Goal: Communication & Community: Answer question/provide support

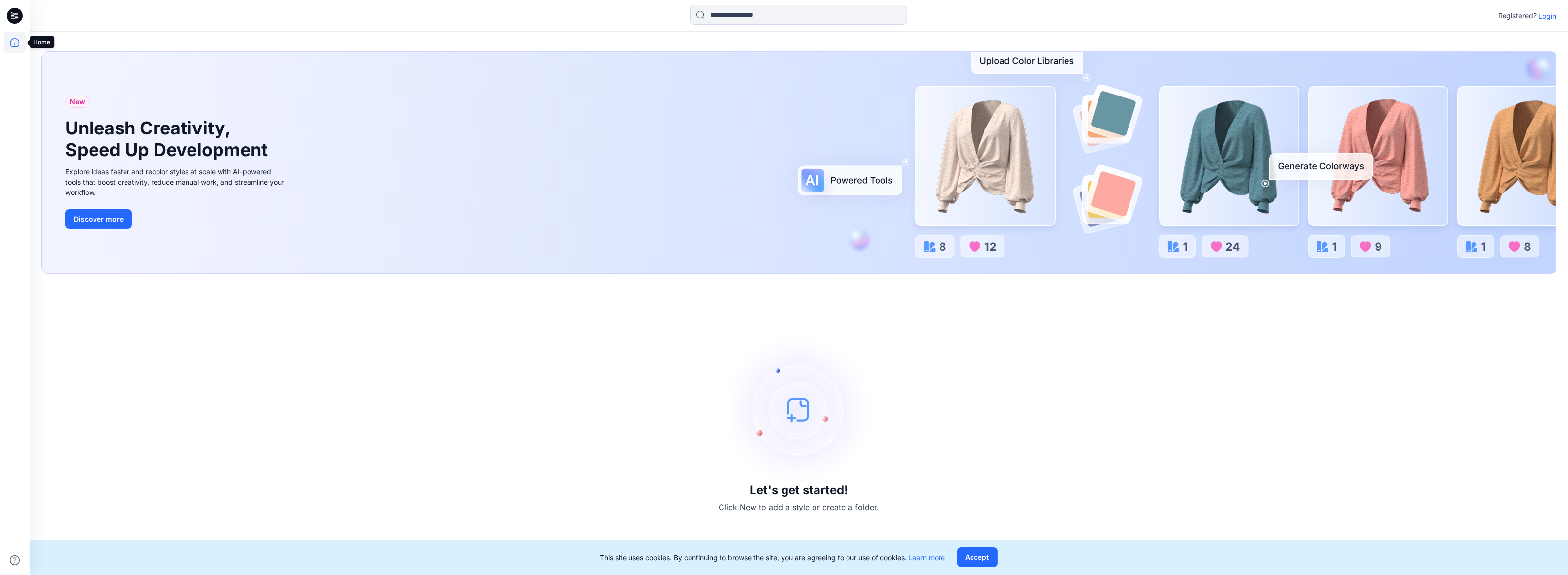
click at [16, 43] on icon at bounding box center [15, 43] width 22 height 22
click at [1552, 16] on p "Login" at bounding box center [1547, 16] width 18 height 10
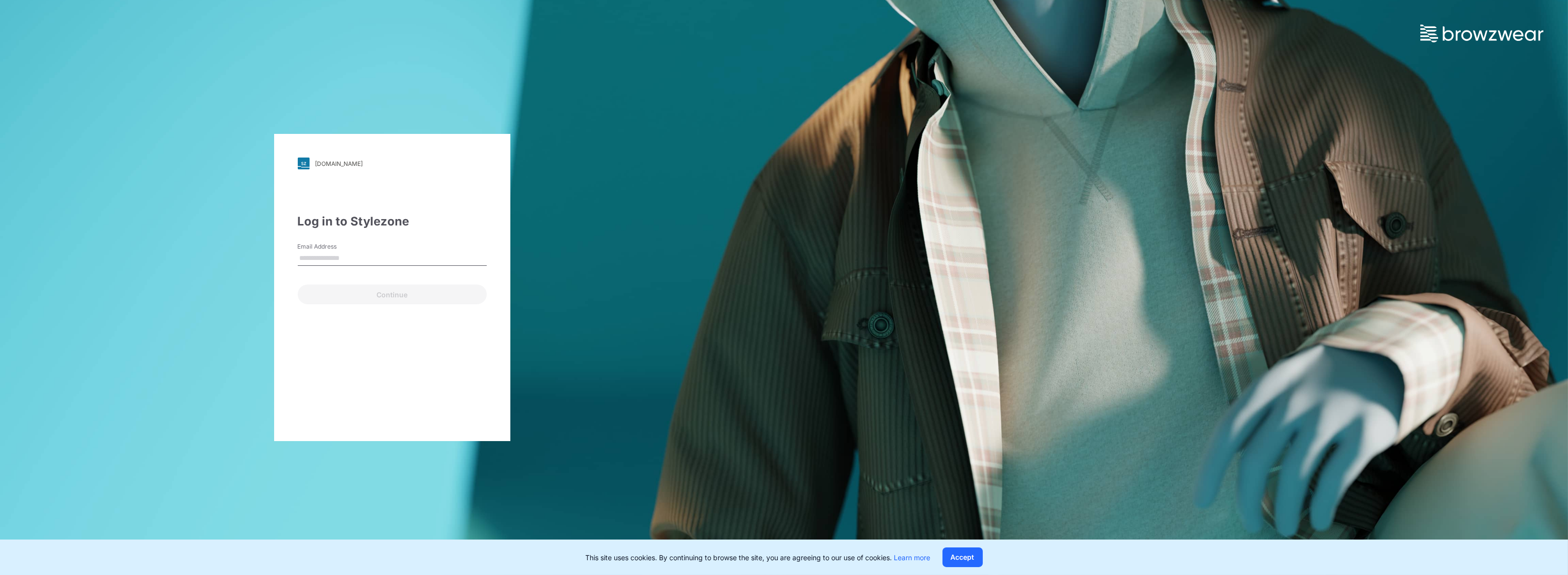
click at [319, 255] on input "Email Address" at bounding box center [392, 258] width 189 height 15
type input "**********"
click at [381, 295] on button "Continue" at bounding box center [392, 294] width 189 height 19
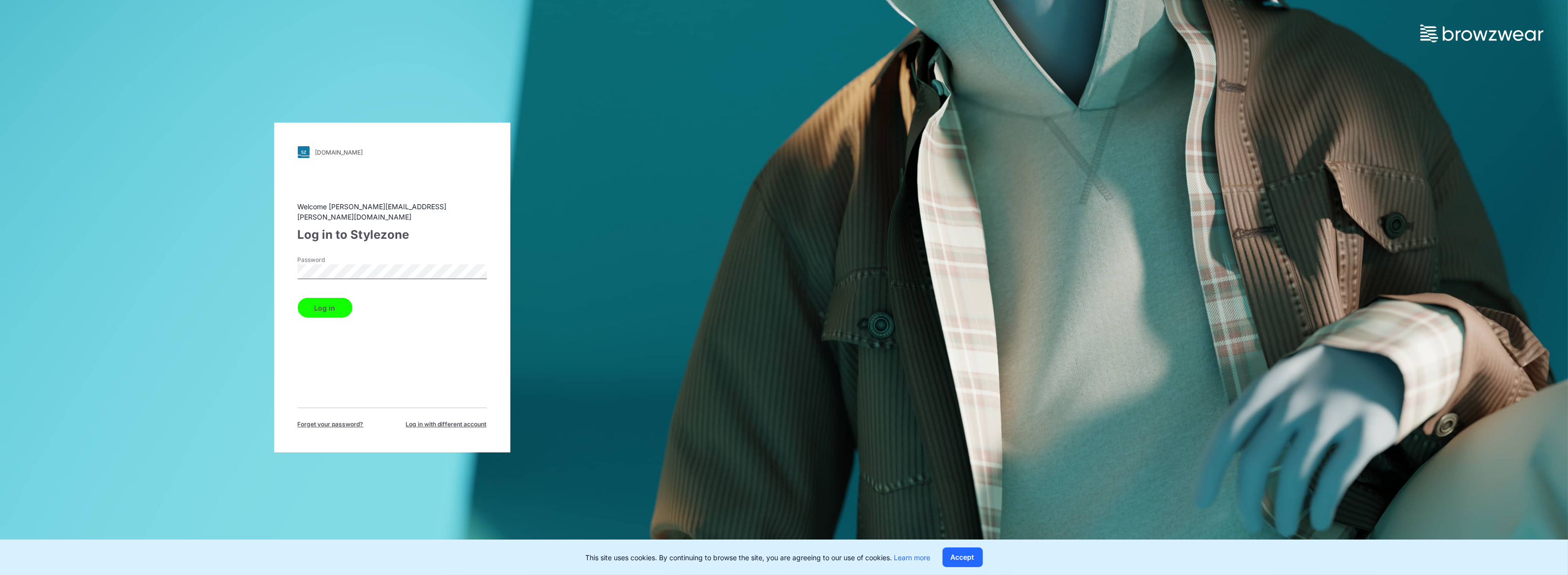
click at [323, 302] on button "Log in" at bounding box center [325, 308] width 55 height 19
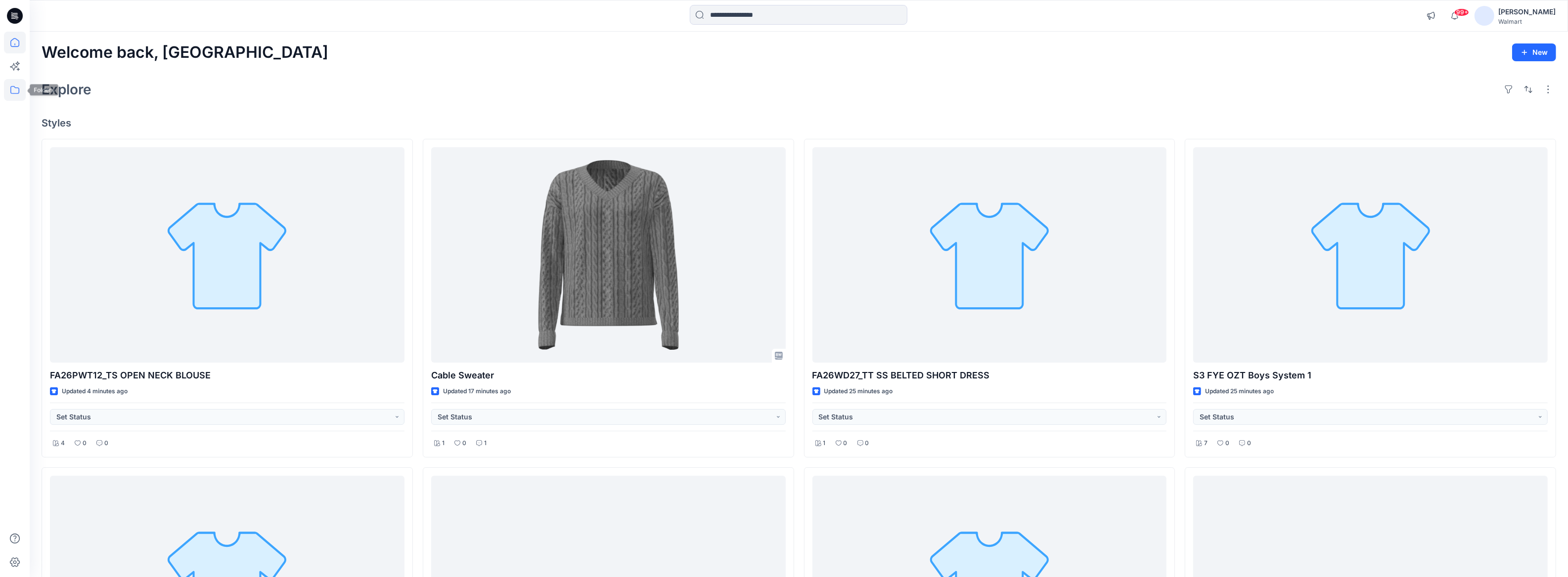
click at [9, 89] on icon at bounding box center [15, 90] width 22 height 22
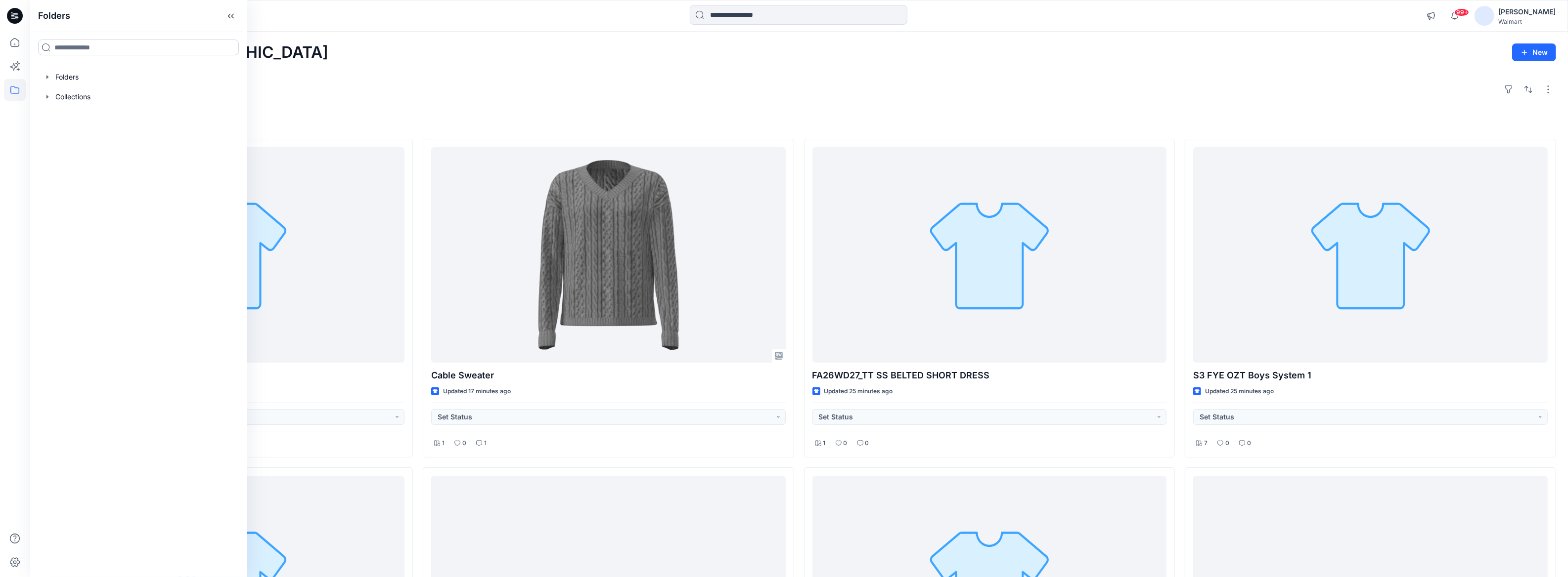
click at [103, 49] on input at bounding box center [138, 48] width 201 height 16
click at [53, 75] on div at bounding box center [138, 77] width 202 height 20
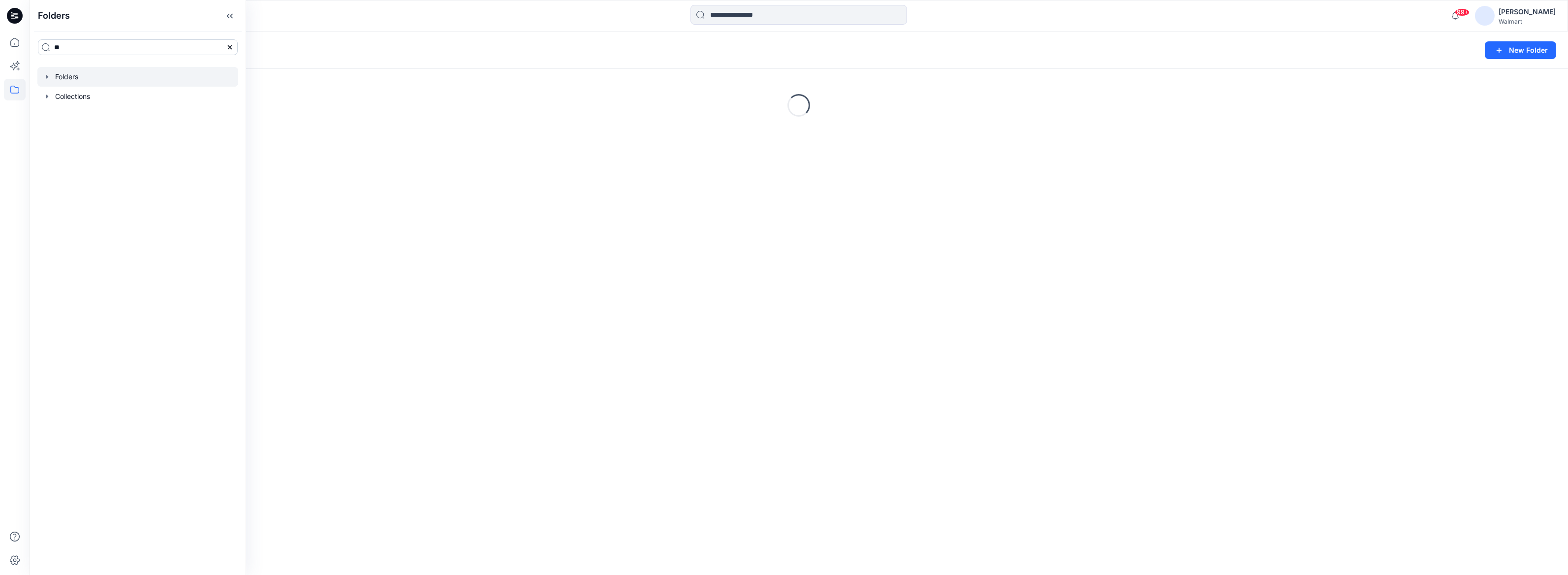
click at [80, 49] on input "**" at bounding box center [138, 48] width 200 height 16
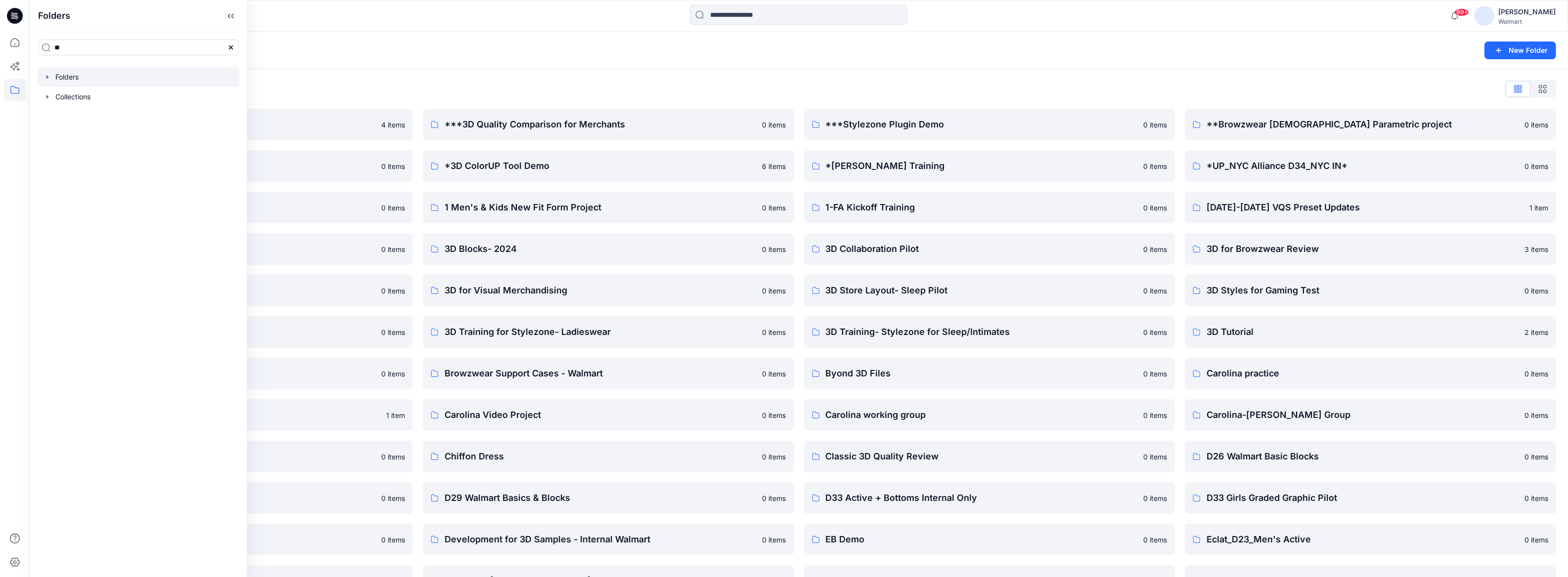
type input "**"
click at [46, 79] on icon "button" at bounding box center [47, 77] width 8 height 8
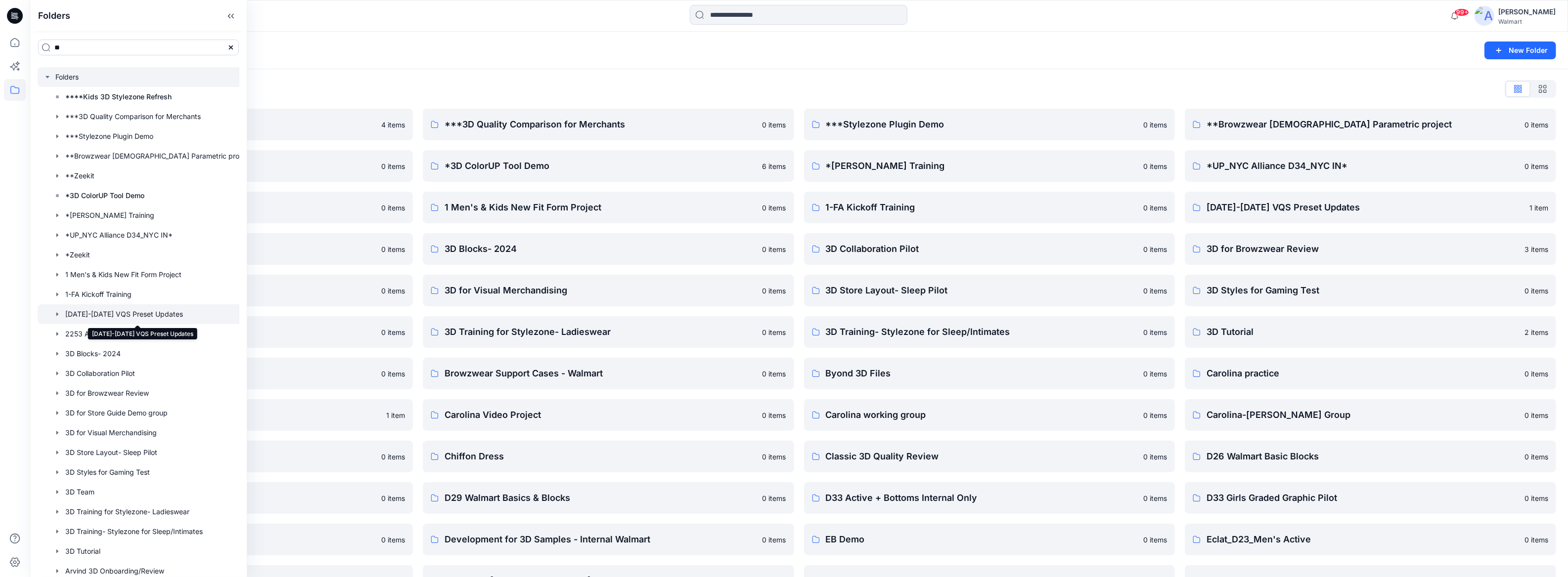
click at [149, 315] on div at bounding box center [147, 314] width 220 height 20
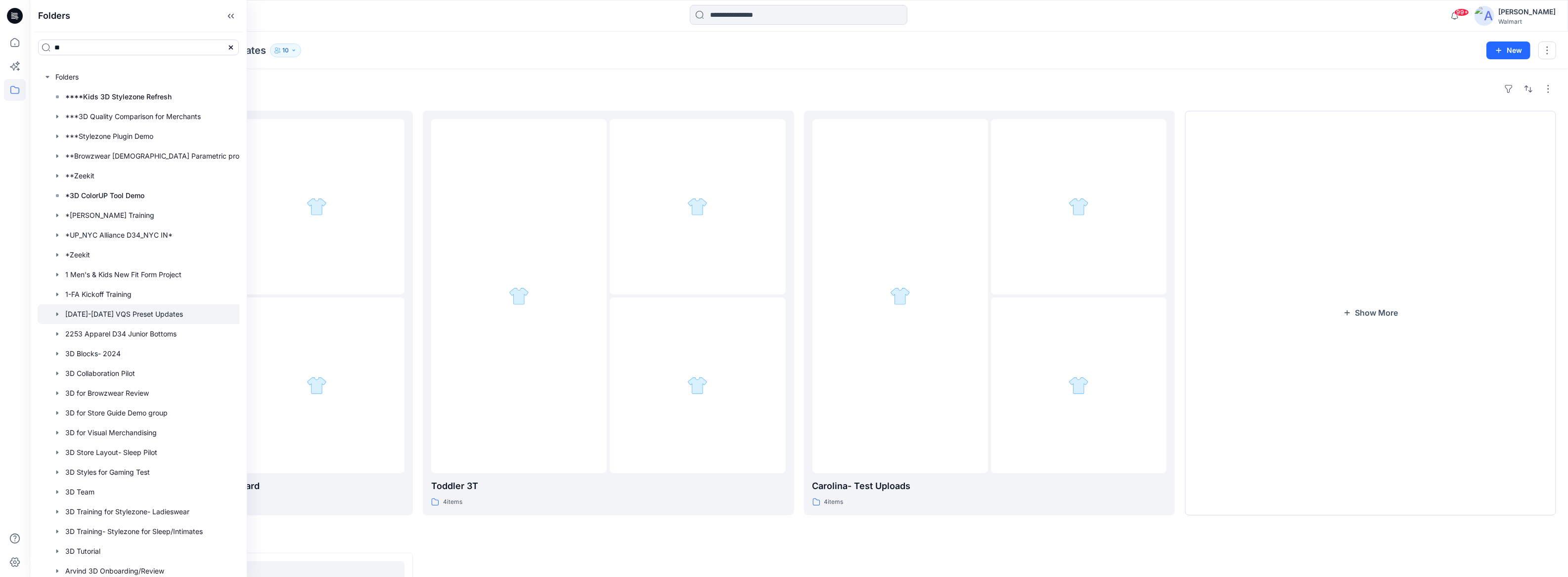
click at [323, 17] on div at bounding box center [222, 16] width 385 height 22
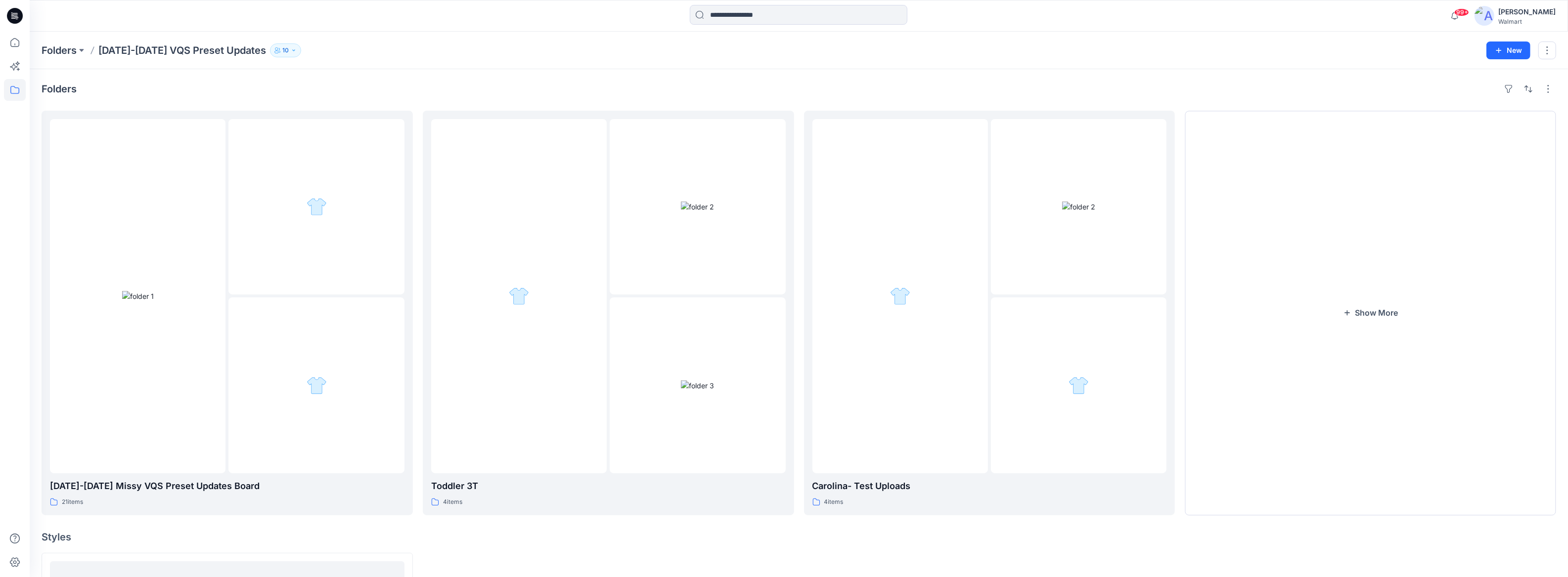
click at [283, 51] on button "10" at bounding box center [285, 50] width 31 height 14
click at [1013, 231] on div at bounding box center [1078, 207] width 176 height 175
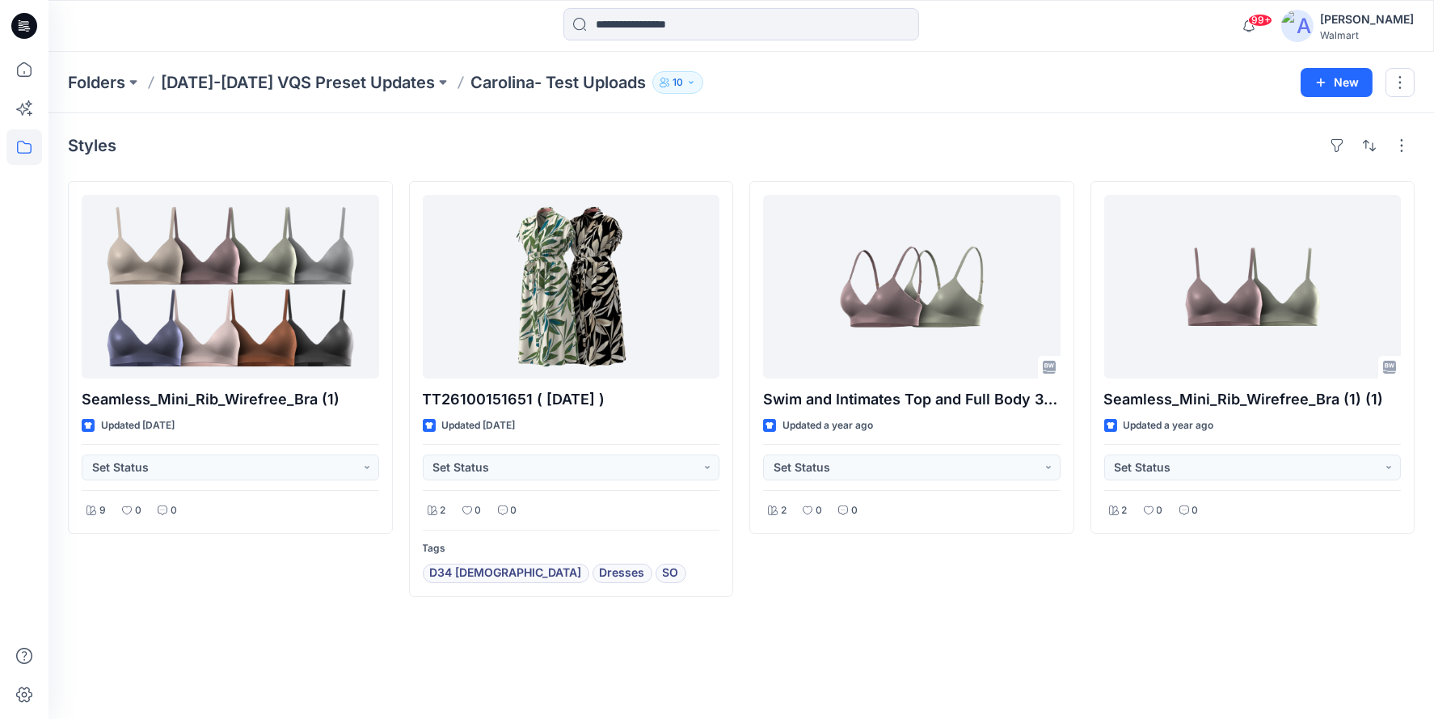
click at [678, 84] on button "10" at bounding box center [677, 82] width 51 height 23
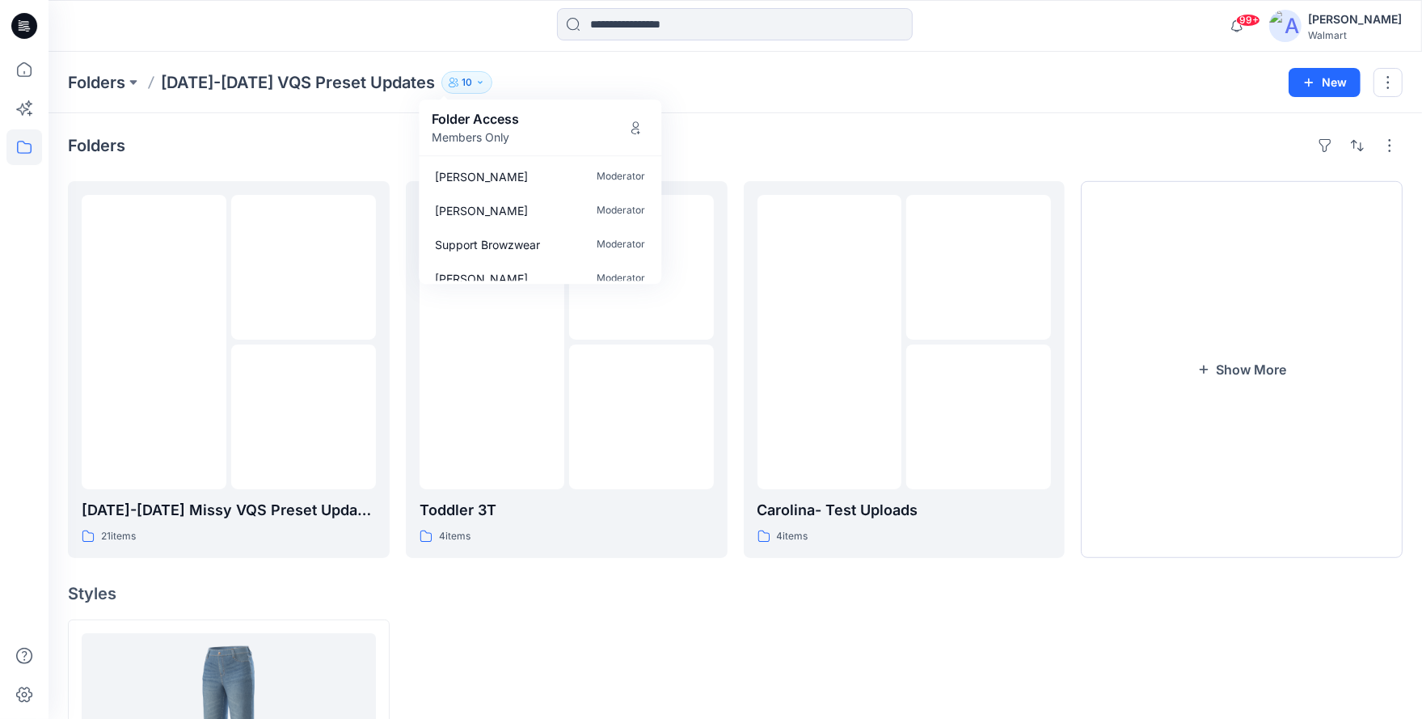
click at [526, 62] on div "Folders [DATE]-[DATE] VQS Preset Updates 10 Folder Access Members Only [PERSON_…" at bounding box center [736, 82] width 1374 height 61
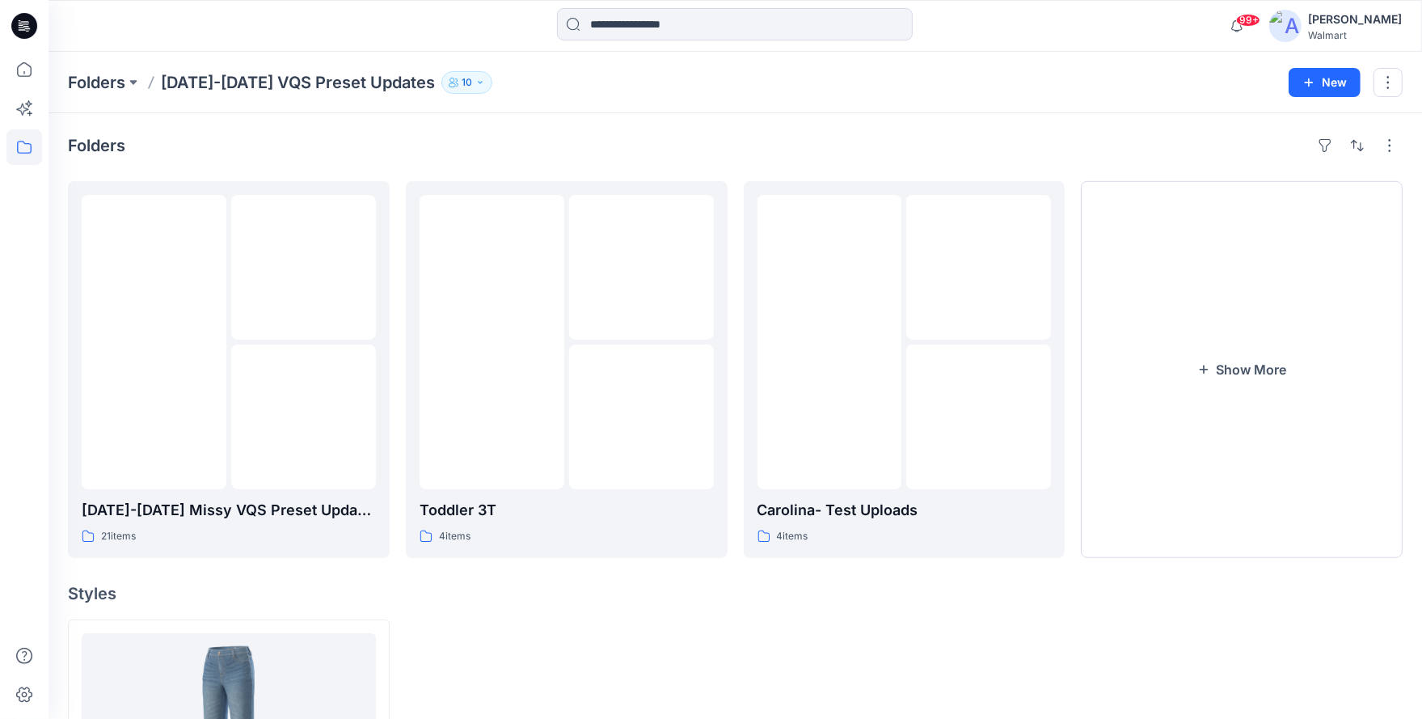
click at [478, 82] on icon "button" at bounding box center [480, 82] width 4 height 2
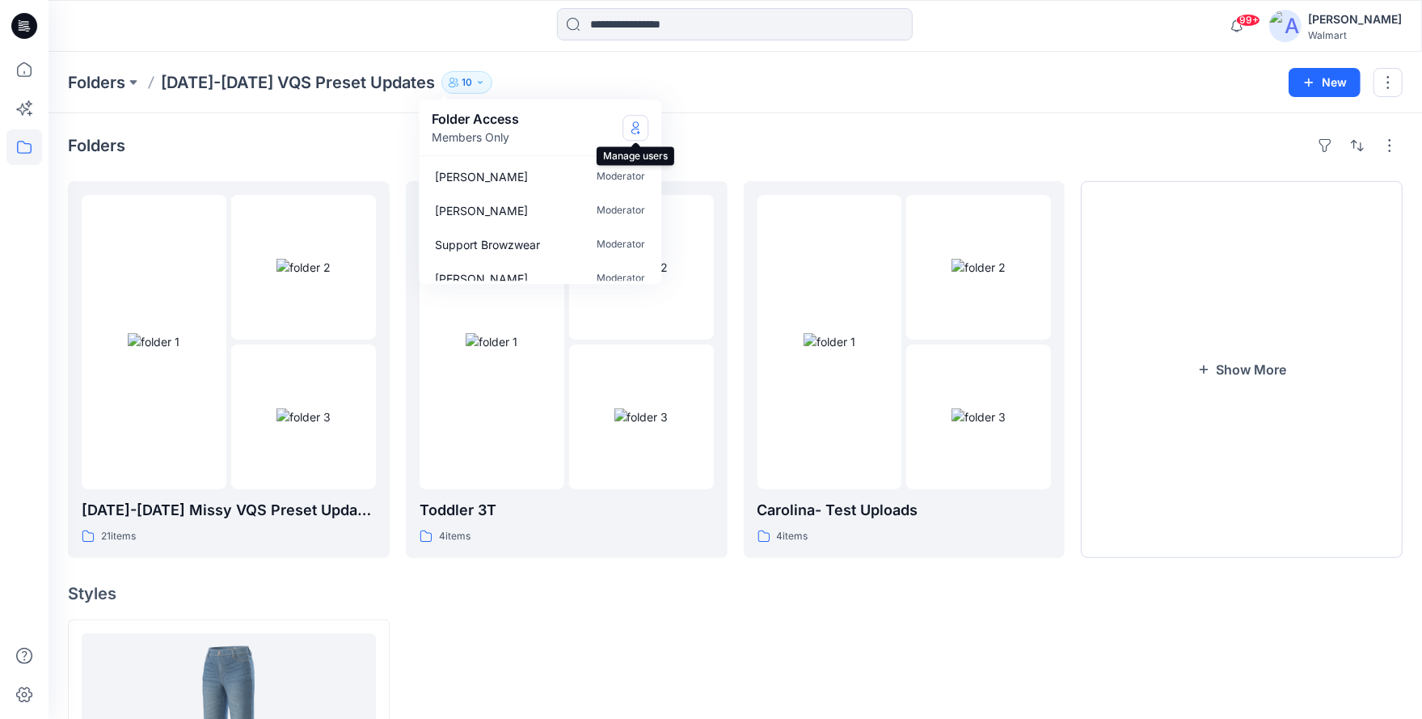
click at [636, 134] on button "Manage Users" at bounding box center [636, 128] width 26 height 26
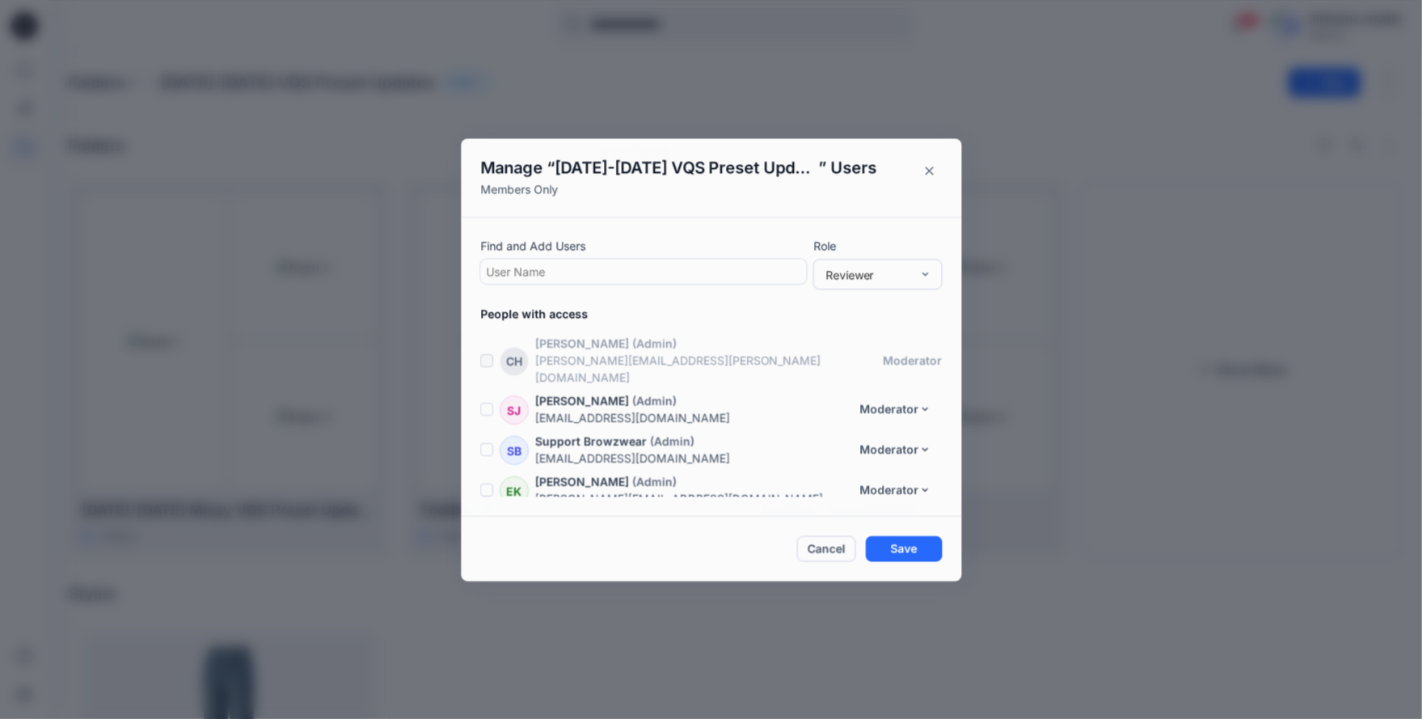
scroll to position [235, 0]
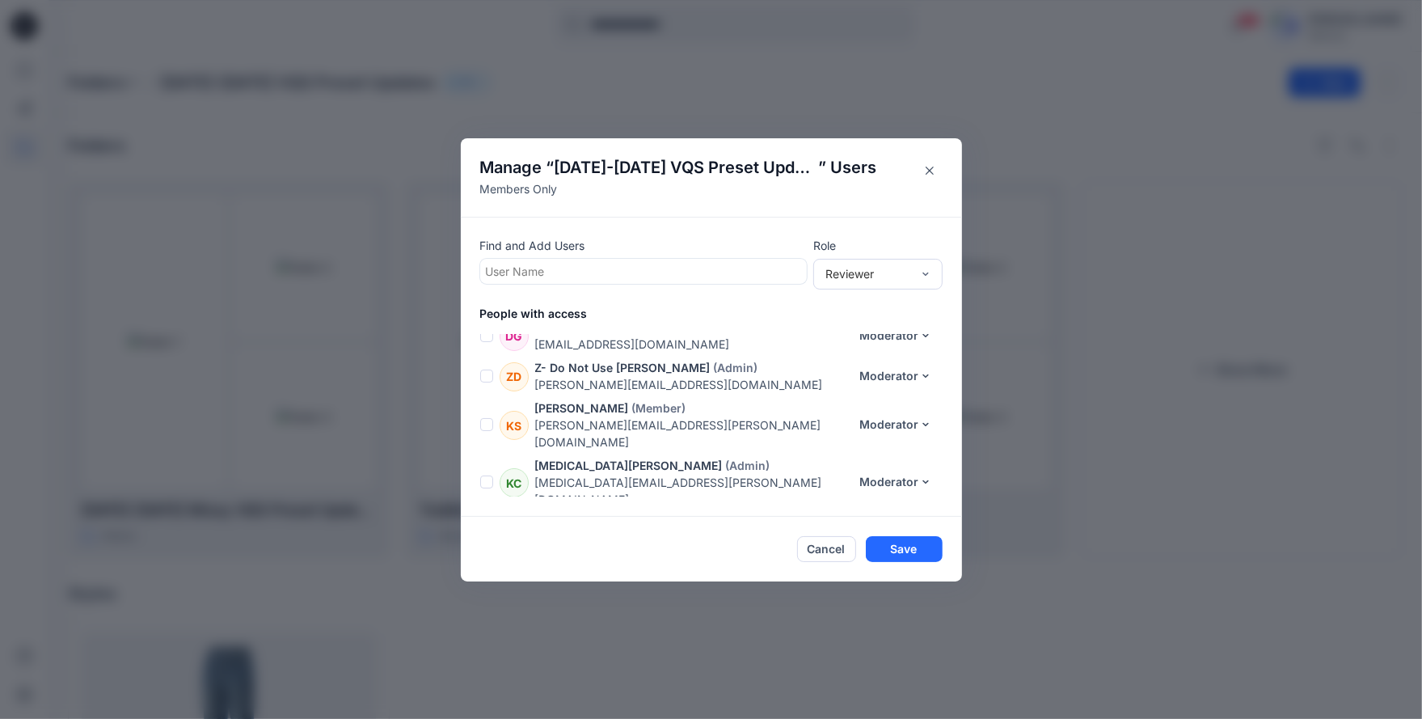
click at [581, 272] on div at bounding box center [643, 271] width 315 height 20
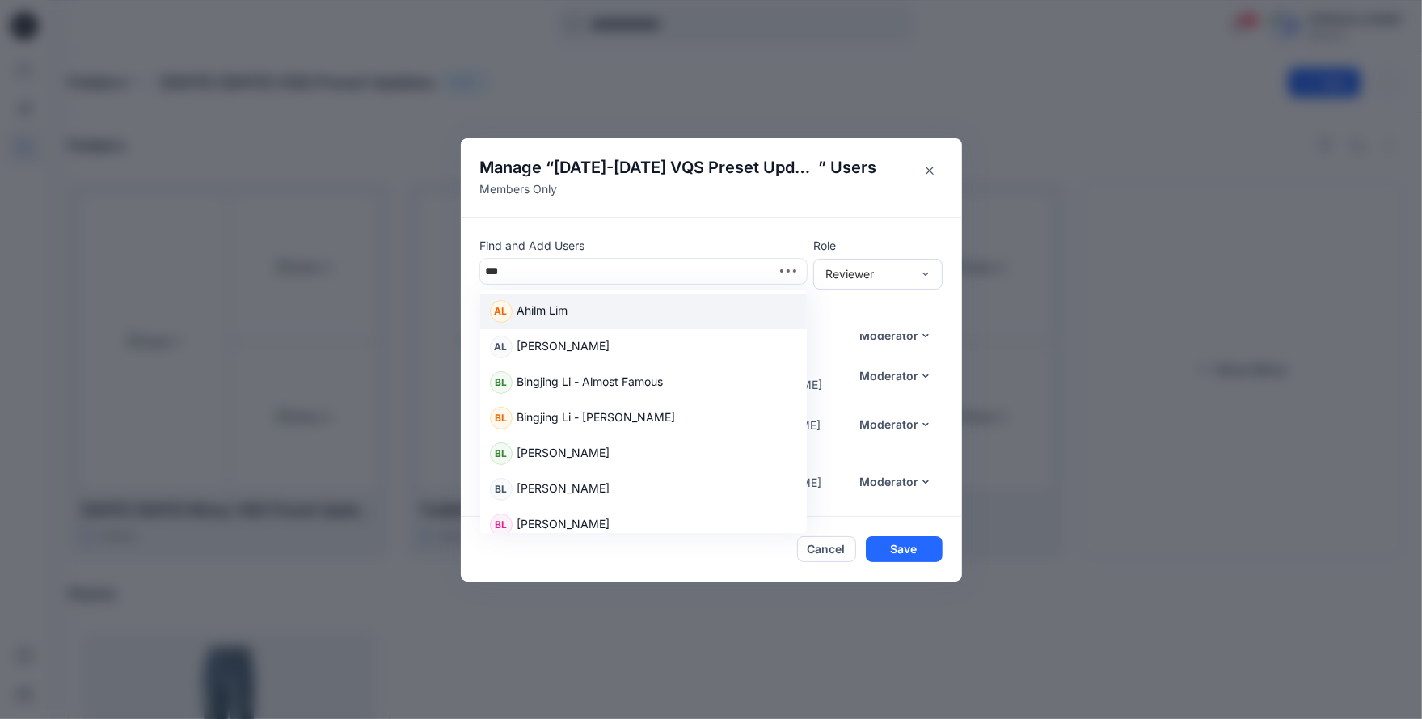
type input "****"
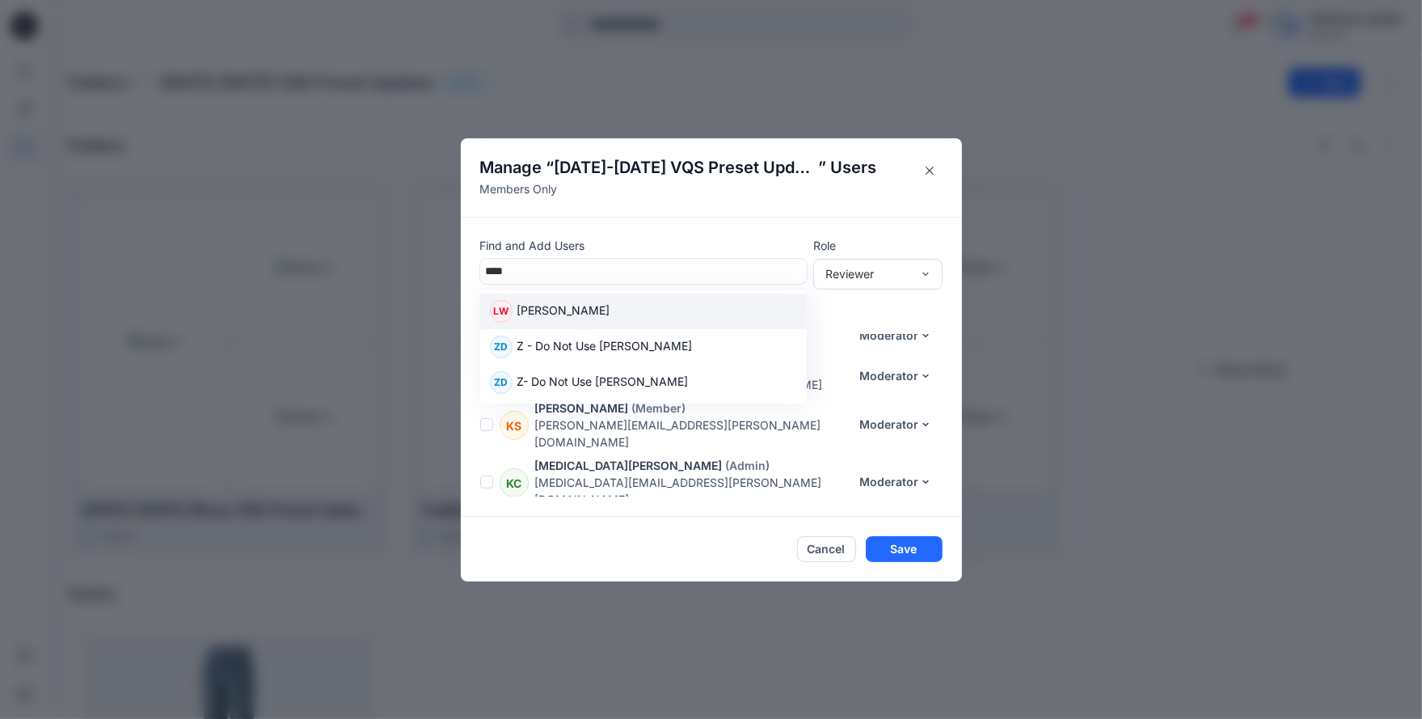
click at [616, 304] on div "[PERSON_NAME]" at bounding box center [643, 311] width 307 height 23
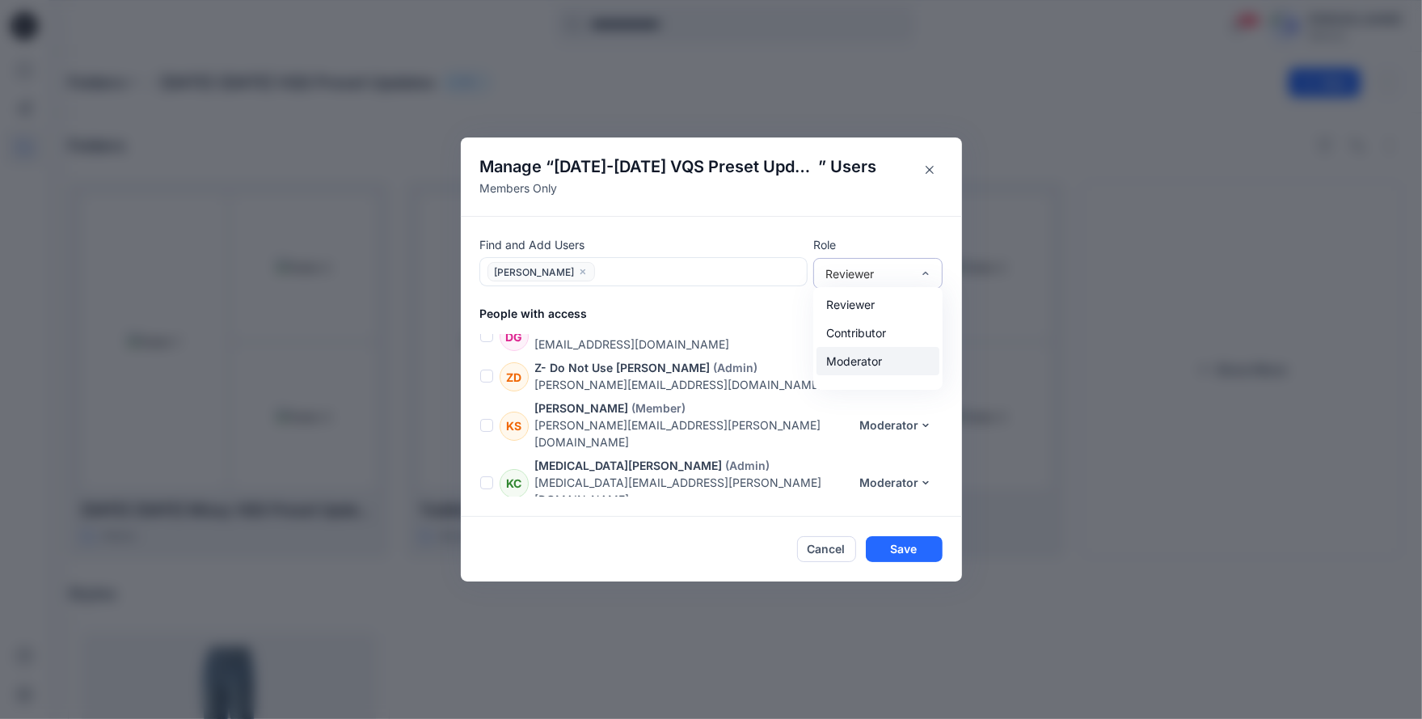
click at [877, 368] on div "Moderator" at bounding box center [878, 361] width 123 height 28
click at [906, 547] on button "Save" at bounding box center [904, 549] width 77 height 26
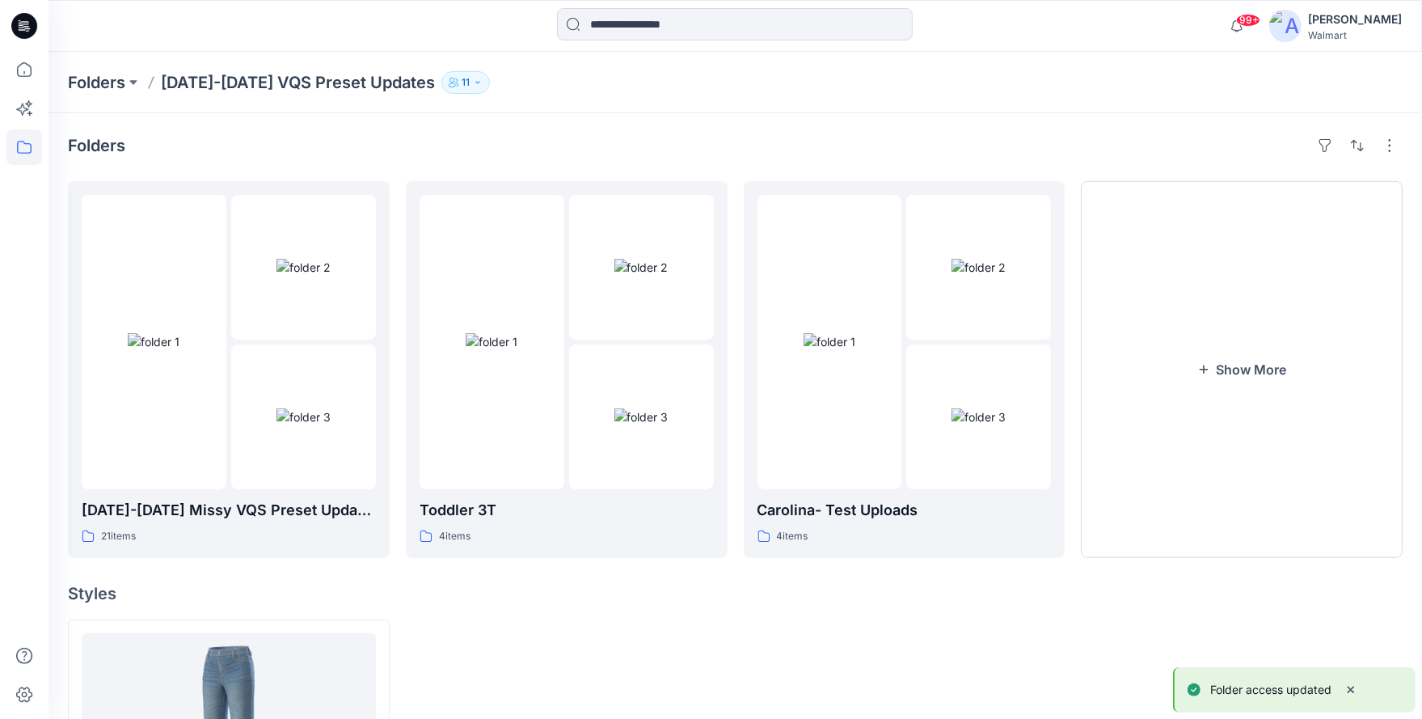
click at [460, 84] on button "11" at bounding box center [465, 82] width 49 height 23
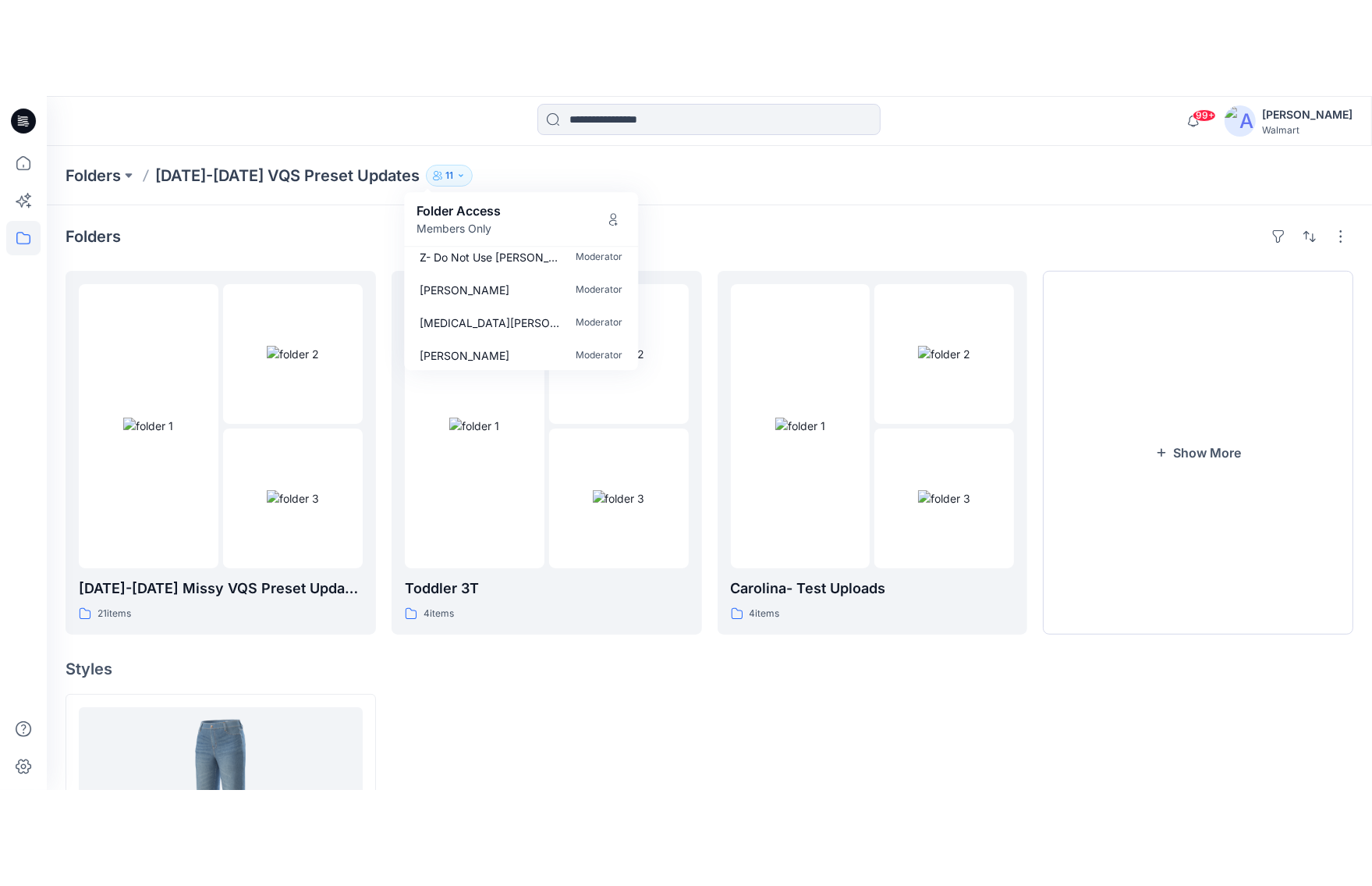
scroll to position [235, 0]
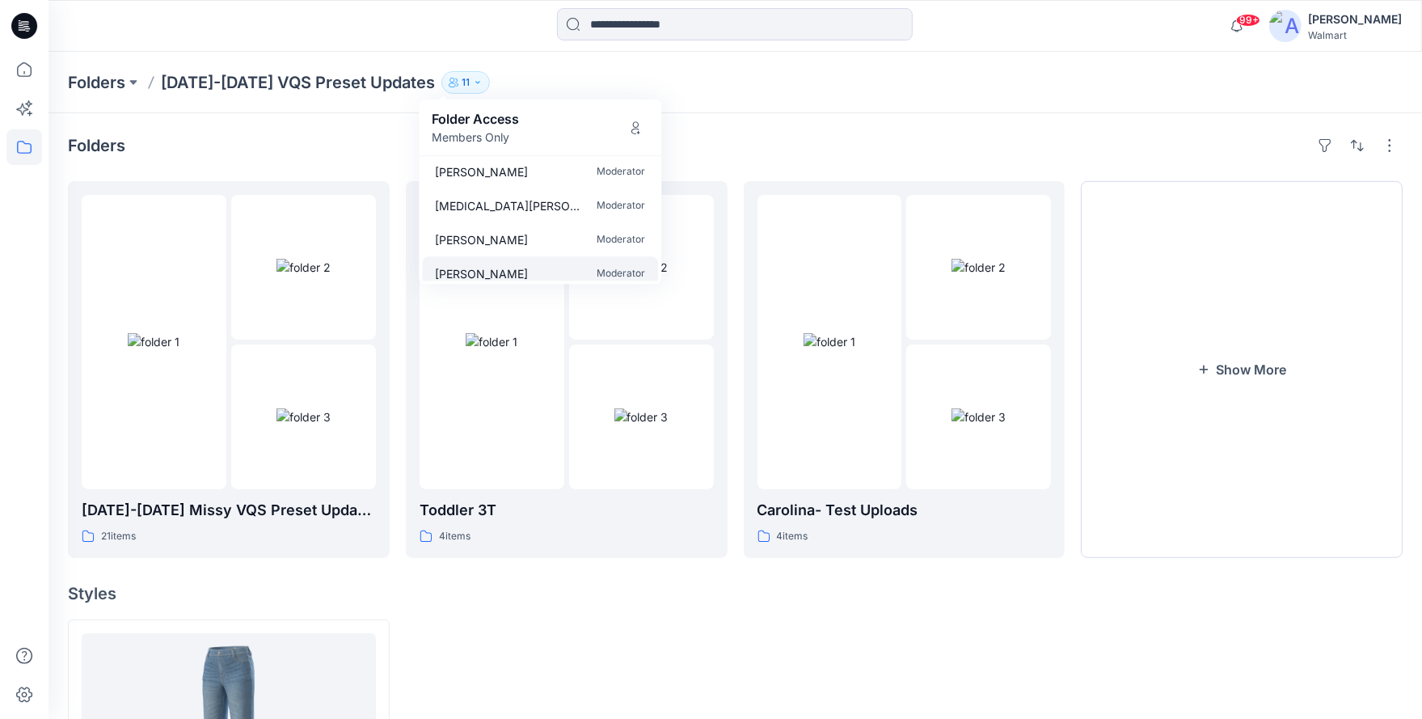
click at [460, 268] on p "[PERSON_NAME]" at bounding box center [481, 273] width 93 height 17
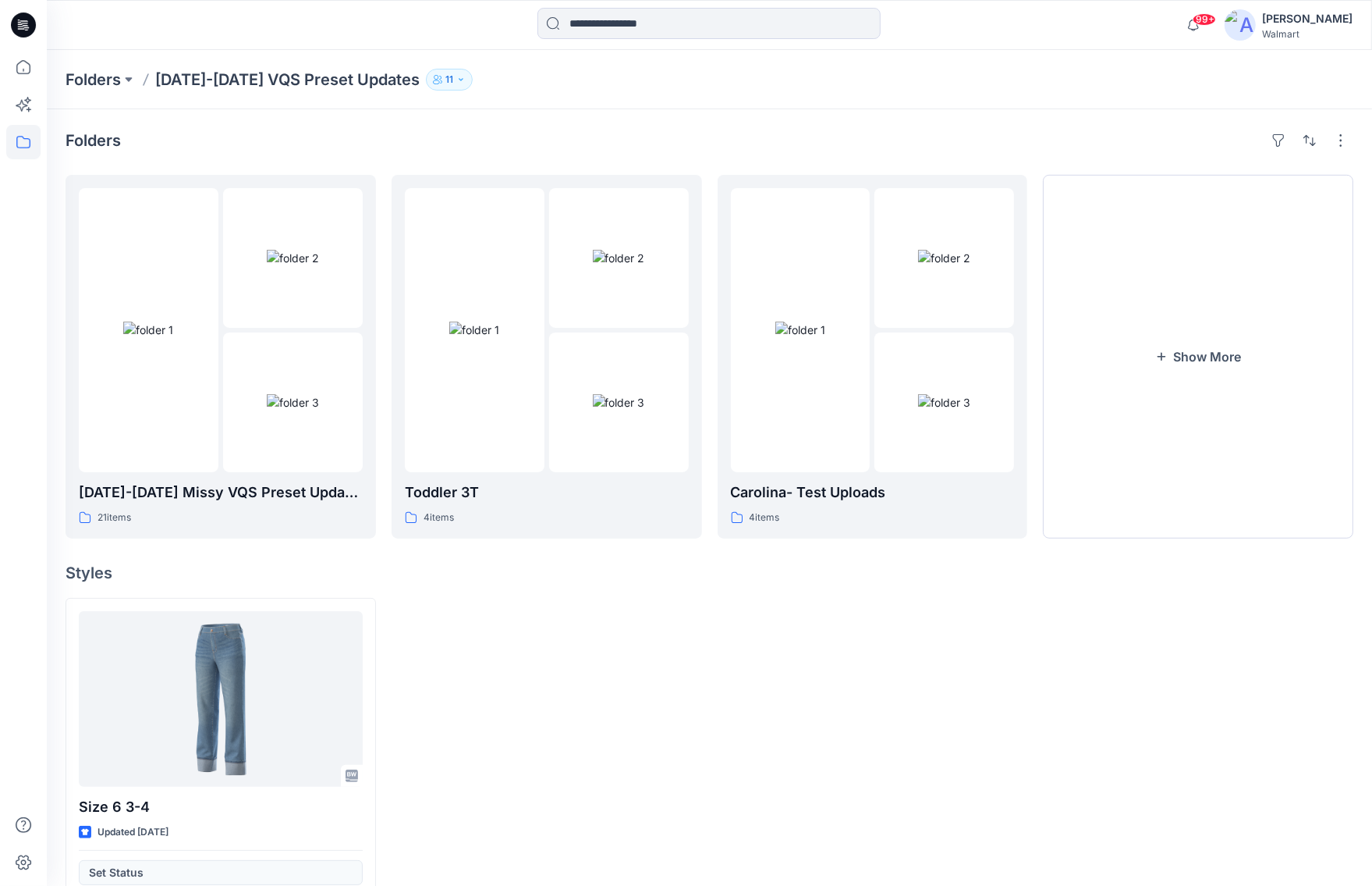
click at [959, 32] on div at bounding box center [709, 25] width 662 height 35
